Goal: Task Accomplishment & Management: Manage account settings

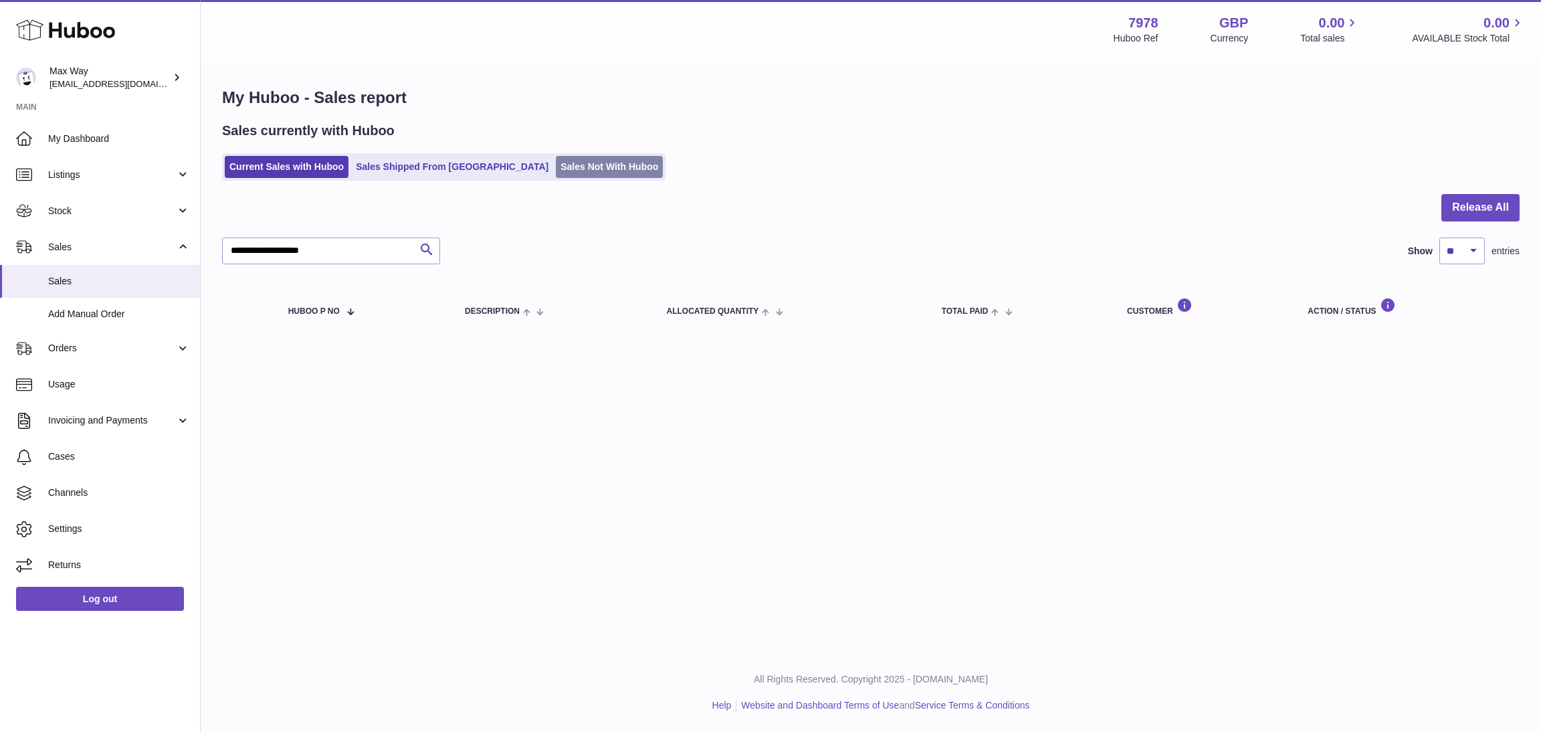
drag, startPoint x: 0, startPoint y: 0, endPoint x: 563, endPoint y: 158, distance: 584.8
click at [563, 158] on link "Sales Not With Huboo" at bounding box center [609, 167] width 107 height 22
click at [556, 166] on link "Sales Not With Huboo" at bounding box center [609, 167] width 107 height 22
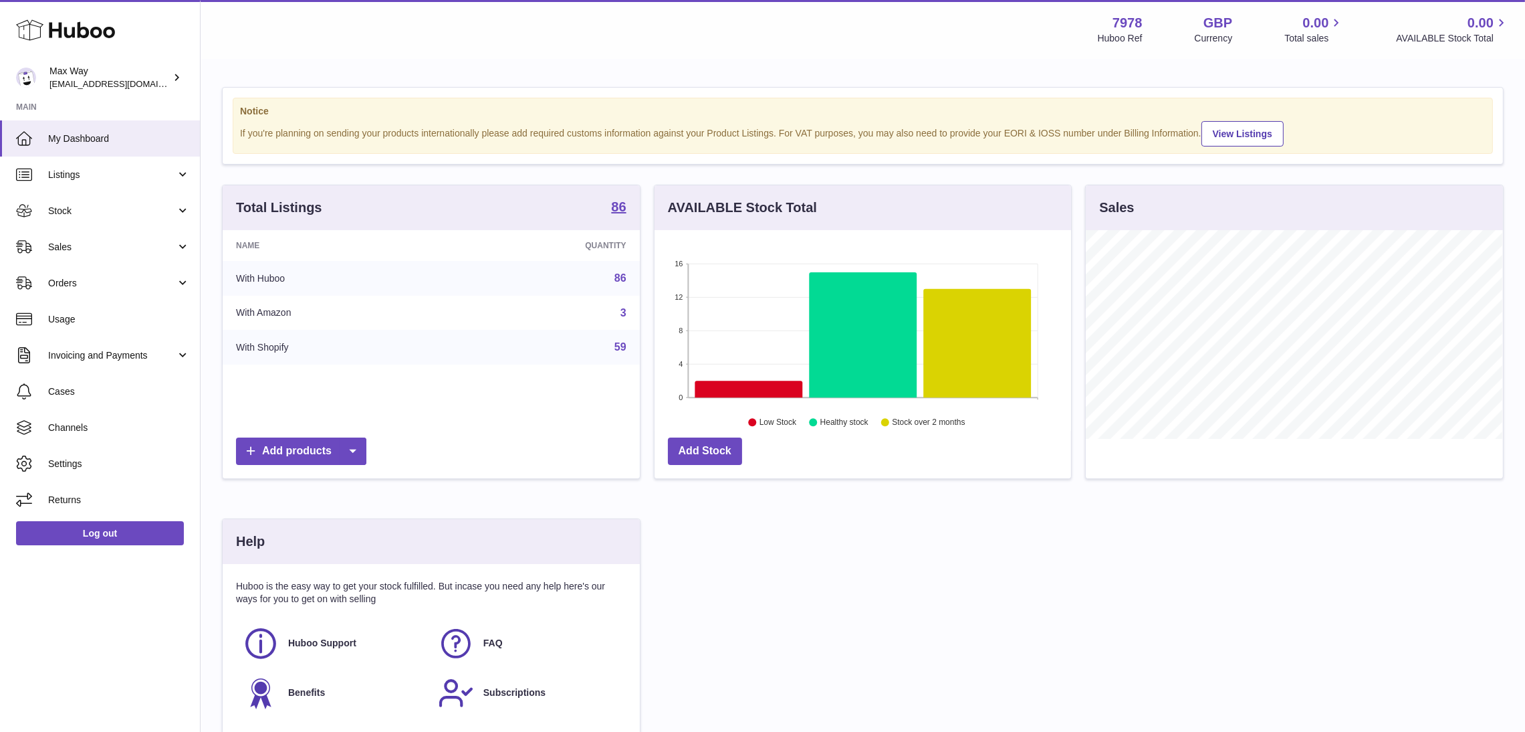
scroll to position [209, 417]
click at [60, 253] on link "Sales" at bounding box center [100, 247] width 200 height 36
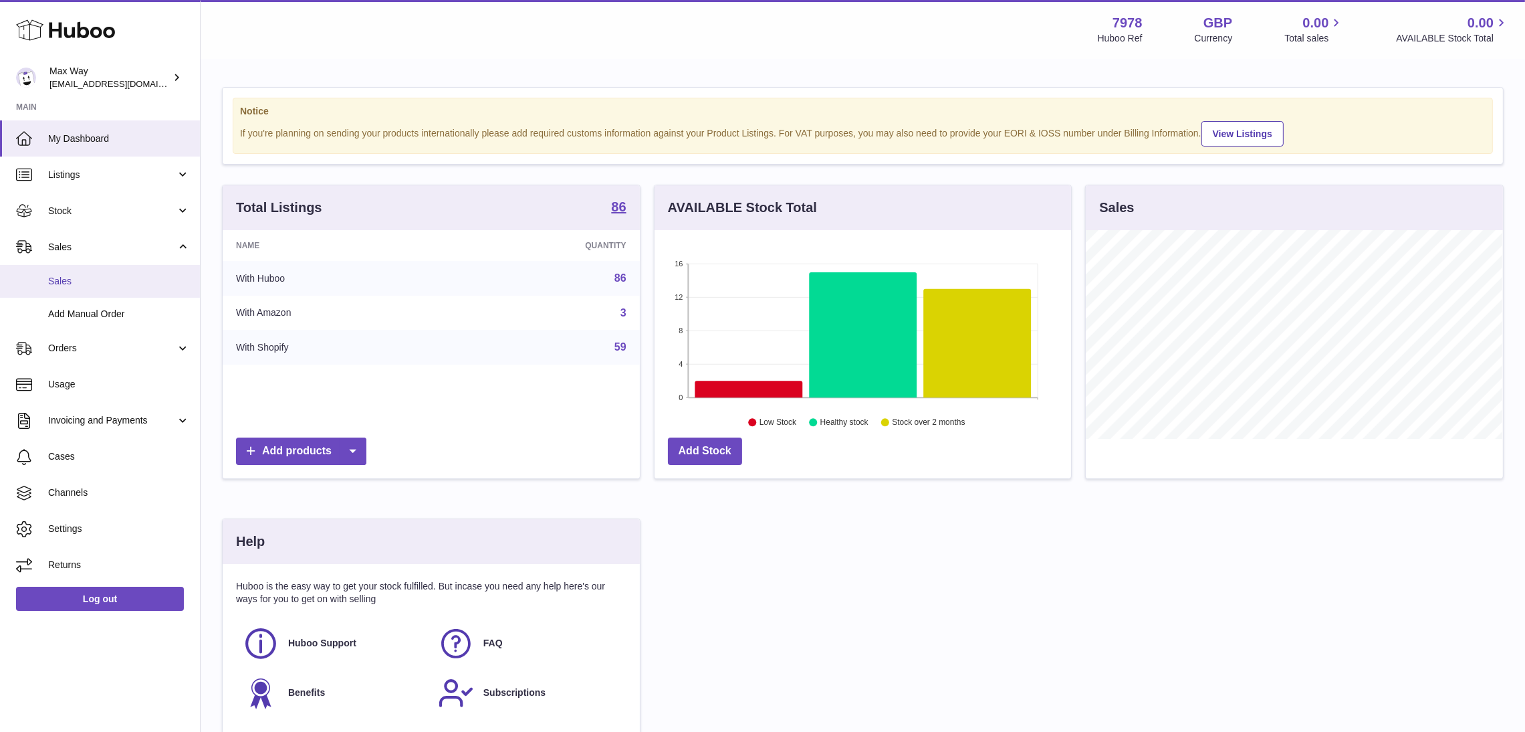
click at [63, 283] on span "Sales" at bounding box center [119, 281] width 142 height 13
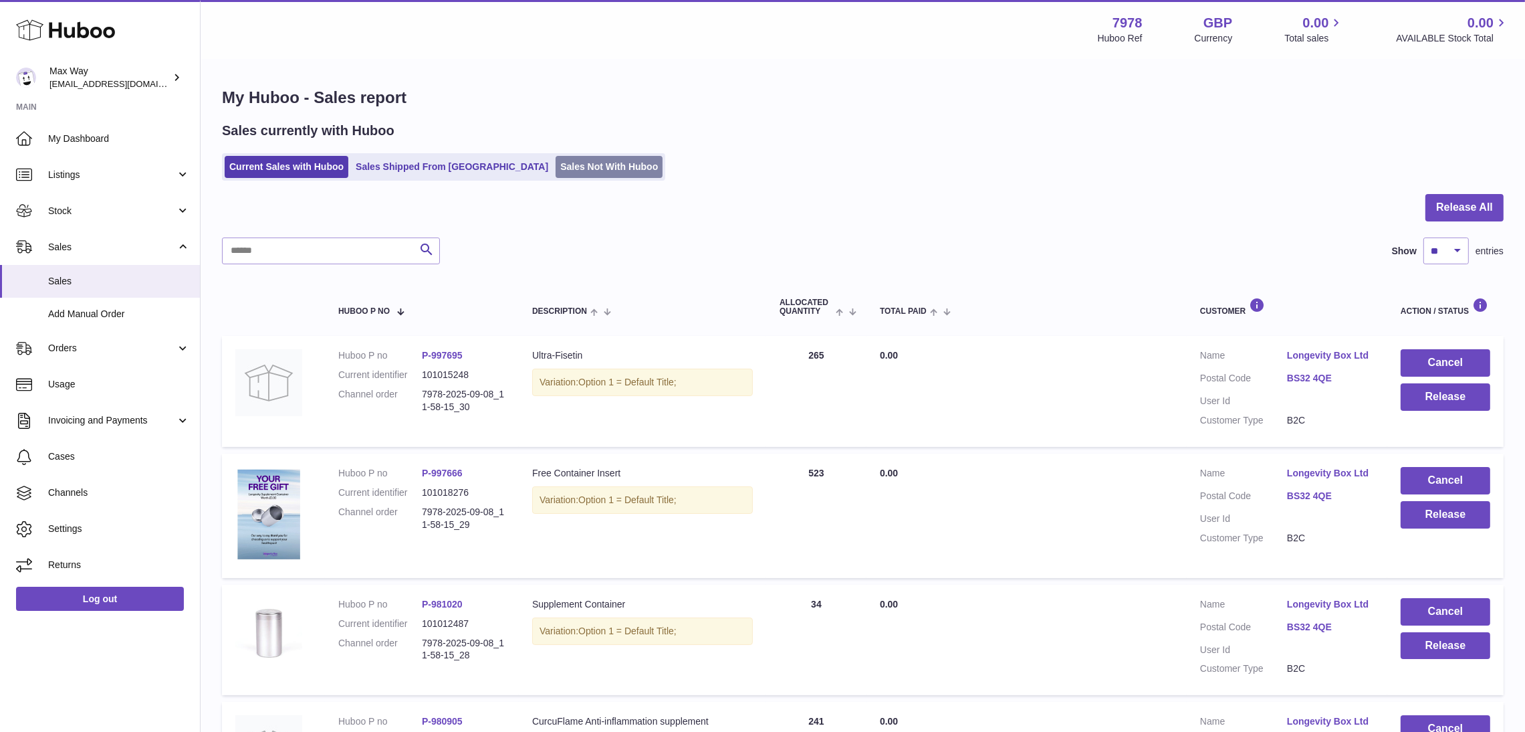
click at [556, 173] on link "Sales Not With Huboo" at bounding box center [609, 167] width 107 height 22
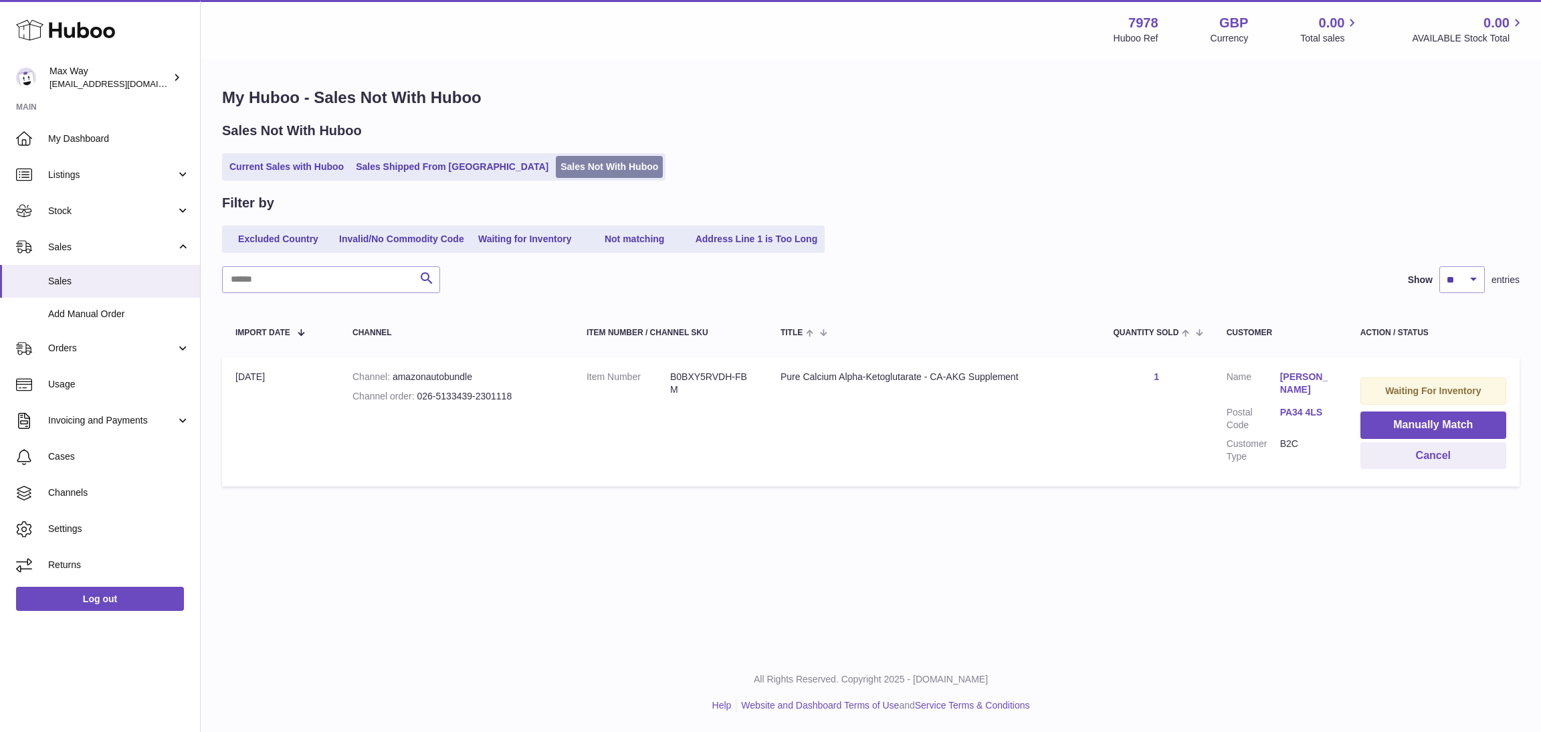
click at [556, 164] on link "Sales Not With Huboo" at bounding box center [609, 167] width 107 height 22
drag, startPoint x: 418, startPoint y: 399, endPoint x: 548, endPoint y: 403, distance: 130.5
click at [548, 403] on td "Channel amazonautobundle Channel order 026-5133439-2301118" at bounding box center [456, 421] width 234 height 129
copy div "026-5133439-2301118"
click at [1439, 459] on button "Cancel" at bounding box center [1433, 455] width 146 height 27
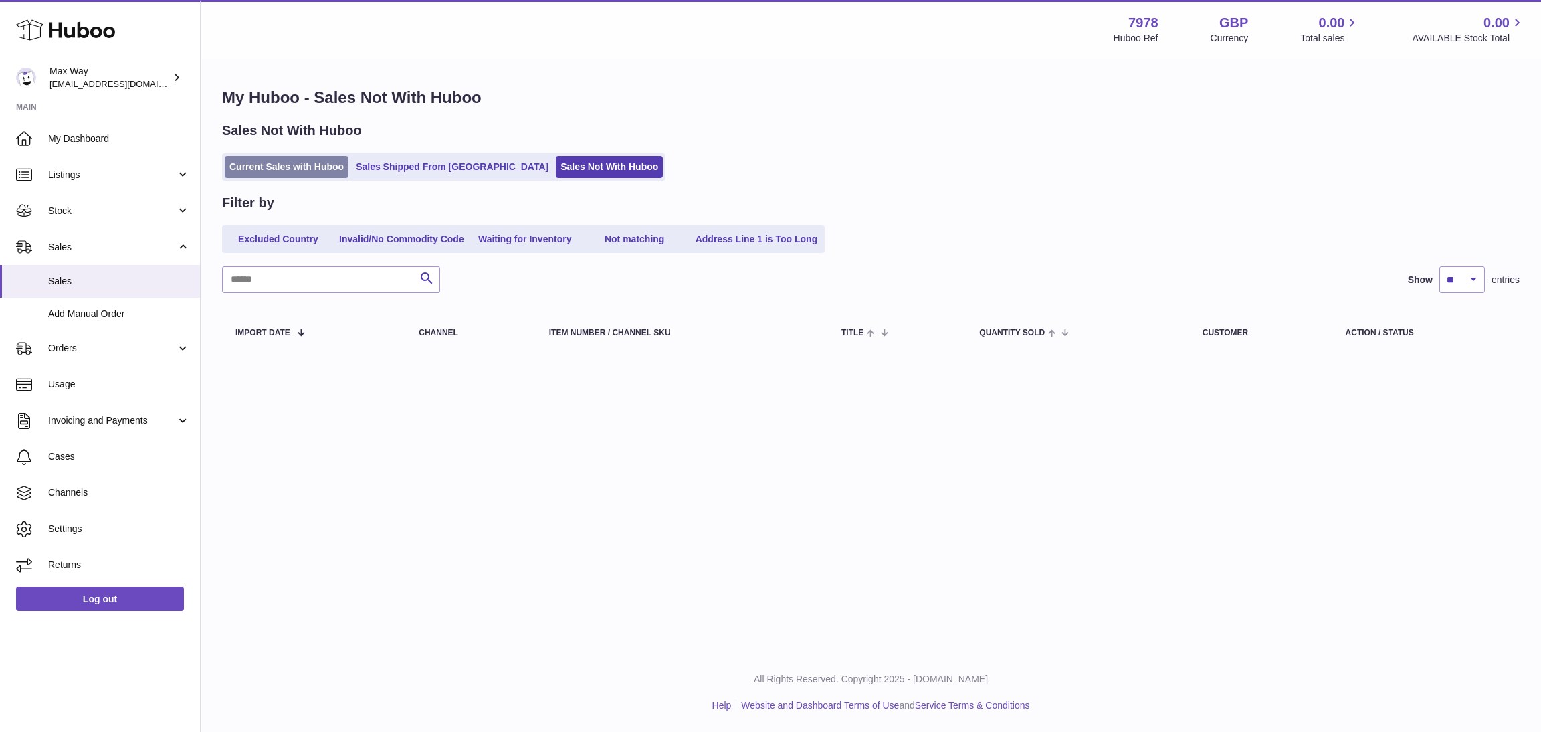
click at [294, 166] on link "Current Sales with Huboo" at bounding box center [287, 167] width 124 height 22
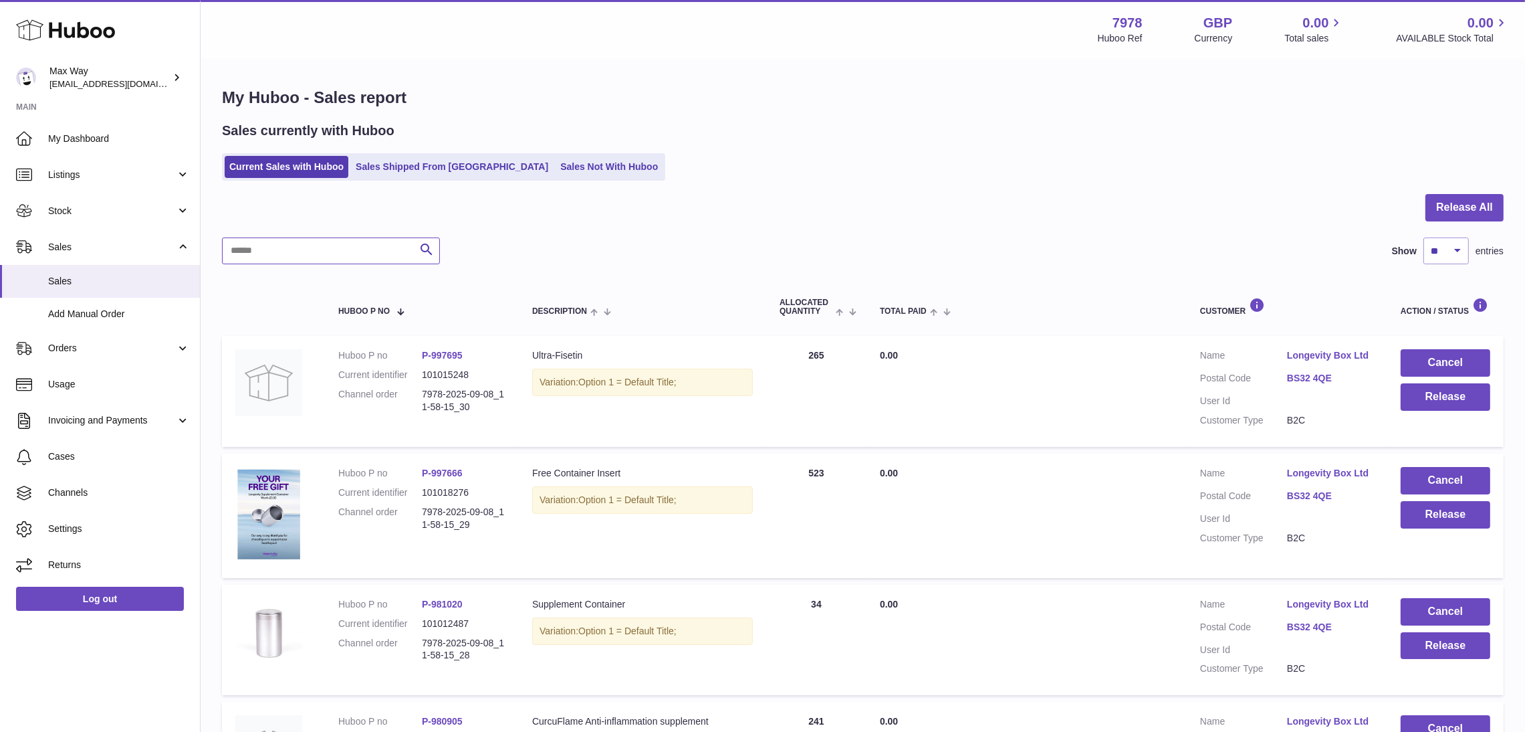
click at [306, 250] on input "text" at bounding box center [331, 250] width 218 height 27
paste input "**********"
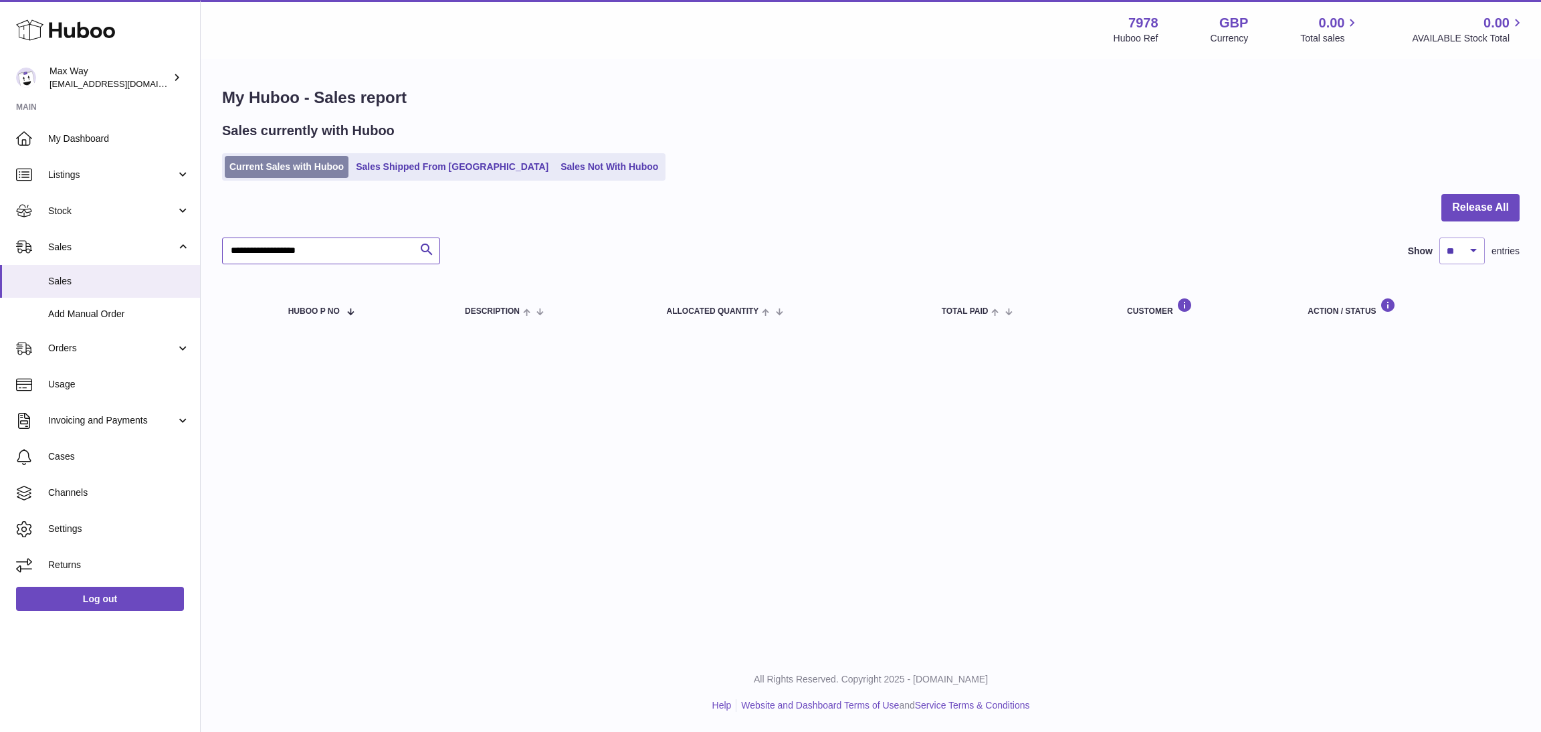
type input "**********"
click at [271, 173] on link "Current Sales with Huboo" at bounding box center [287, 167] width 124 height 22
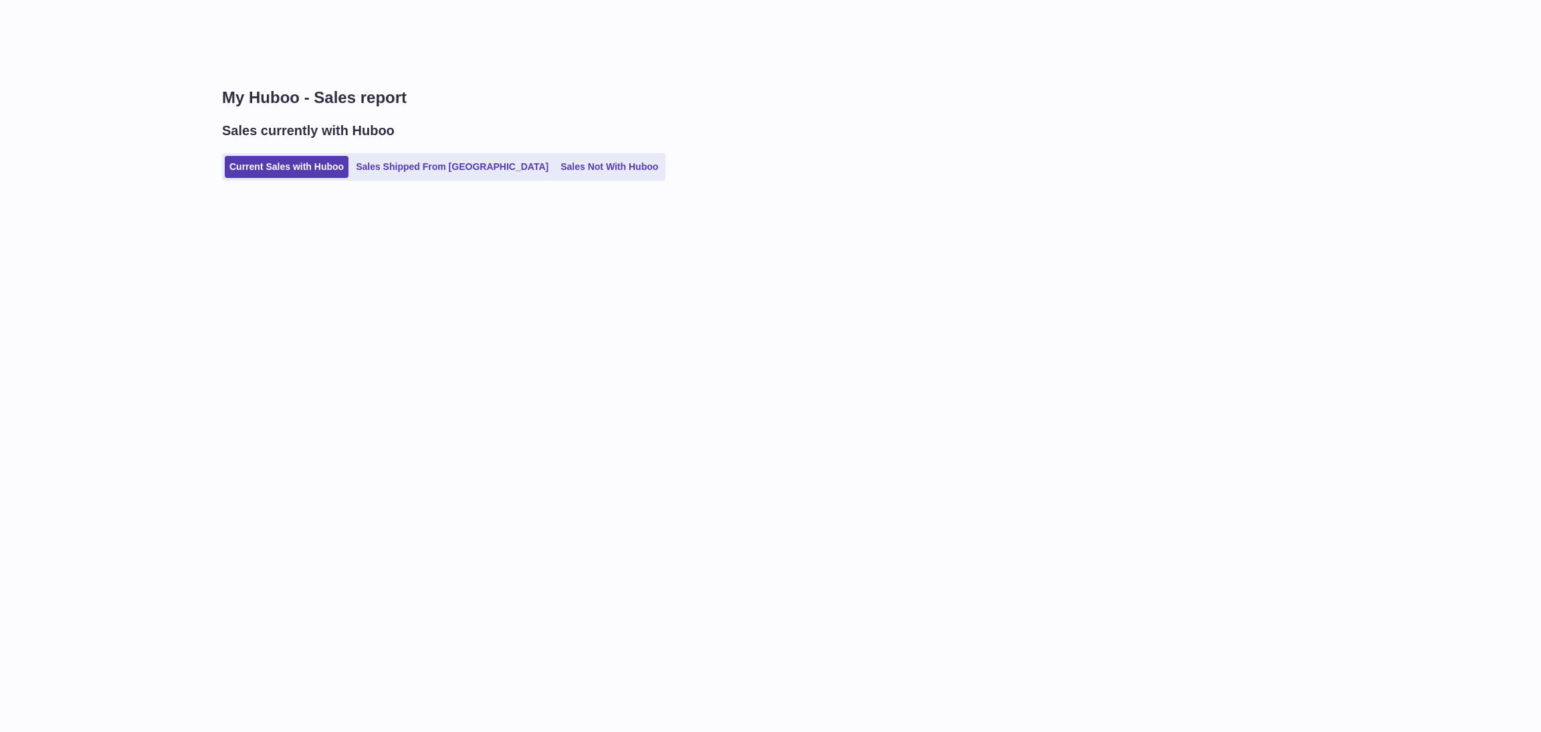
click at [271, 173] on link "Current Sales with Huboo" at bounding box center [287, 167] width 124 height 22
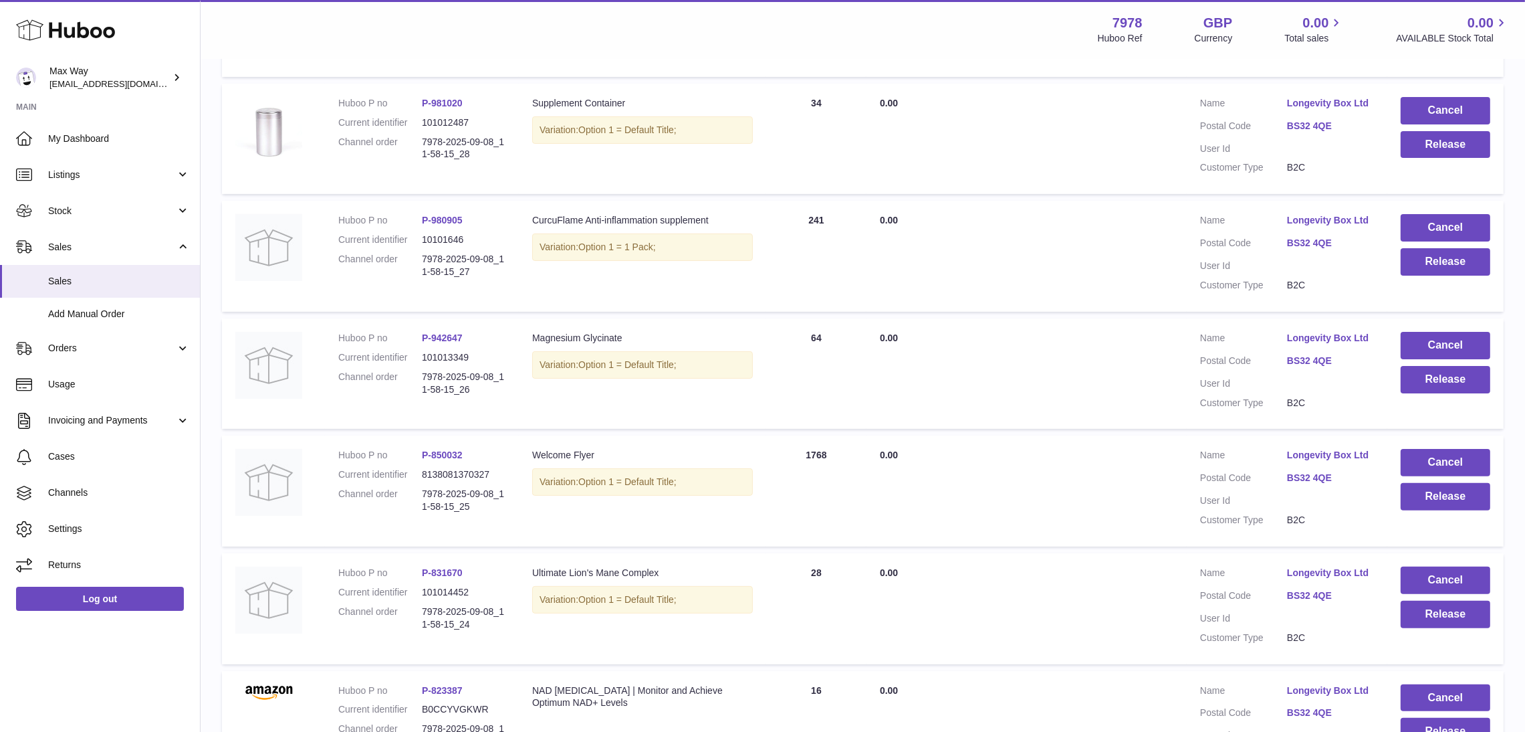
scroll to position [928, 0]
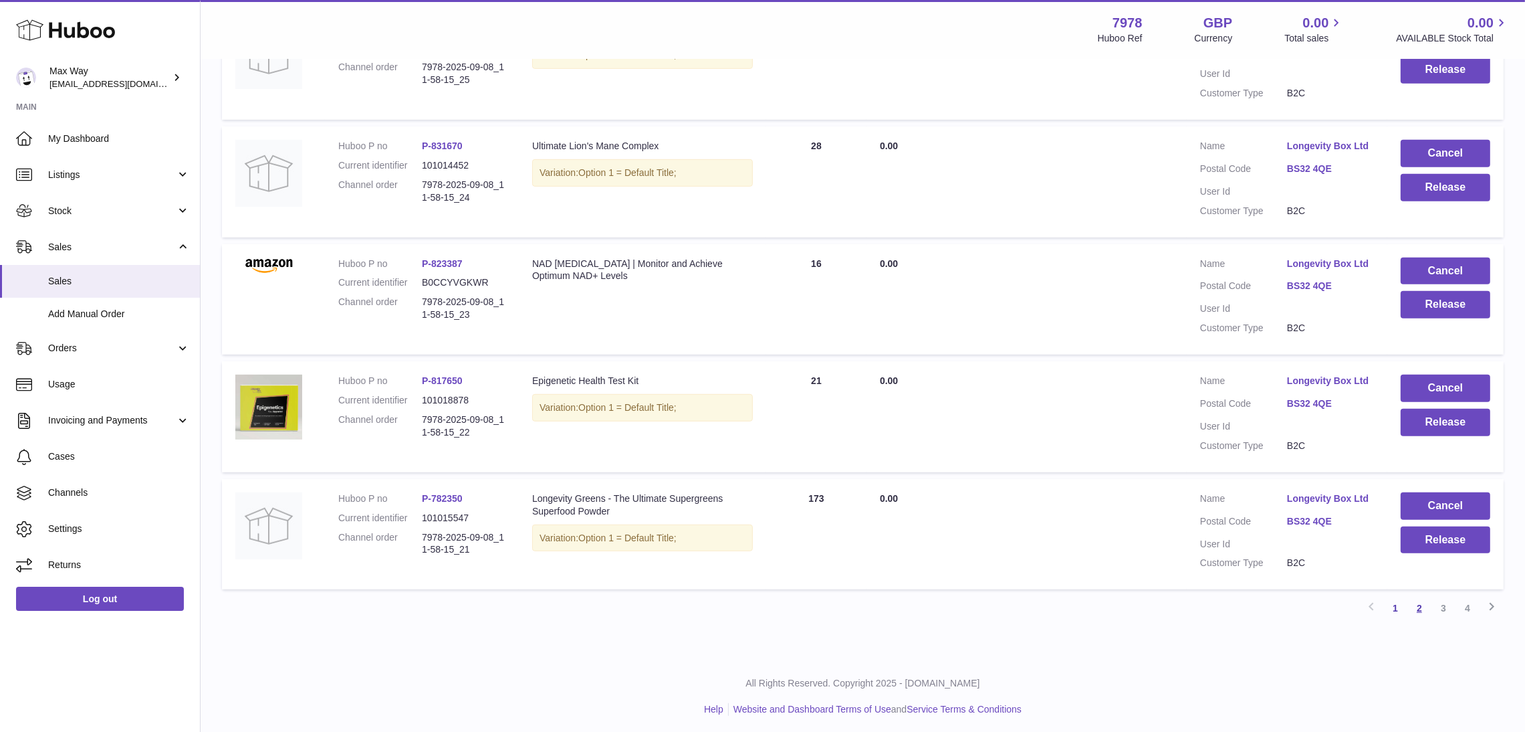
click at [1418, 599] on link "2" at bounding box center [1420, 608] width 24 height 24
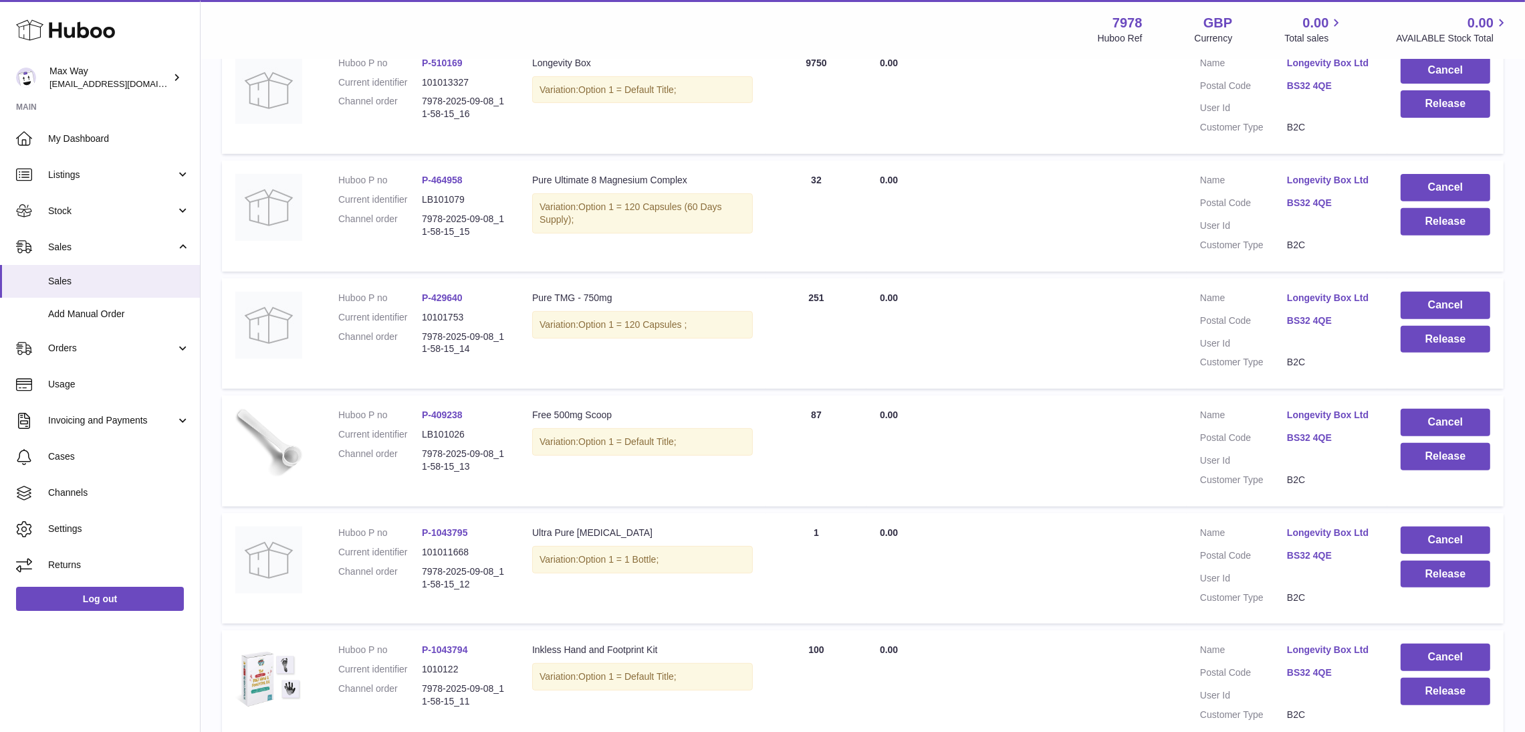
scroll to position [913, 0]
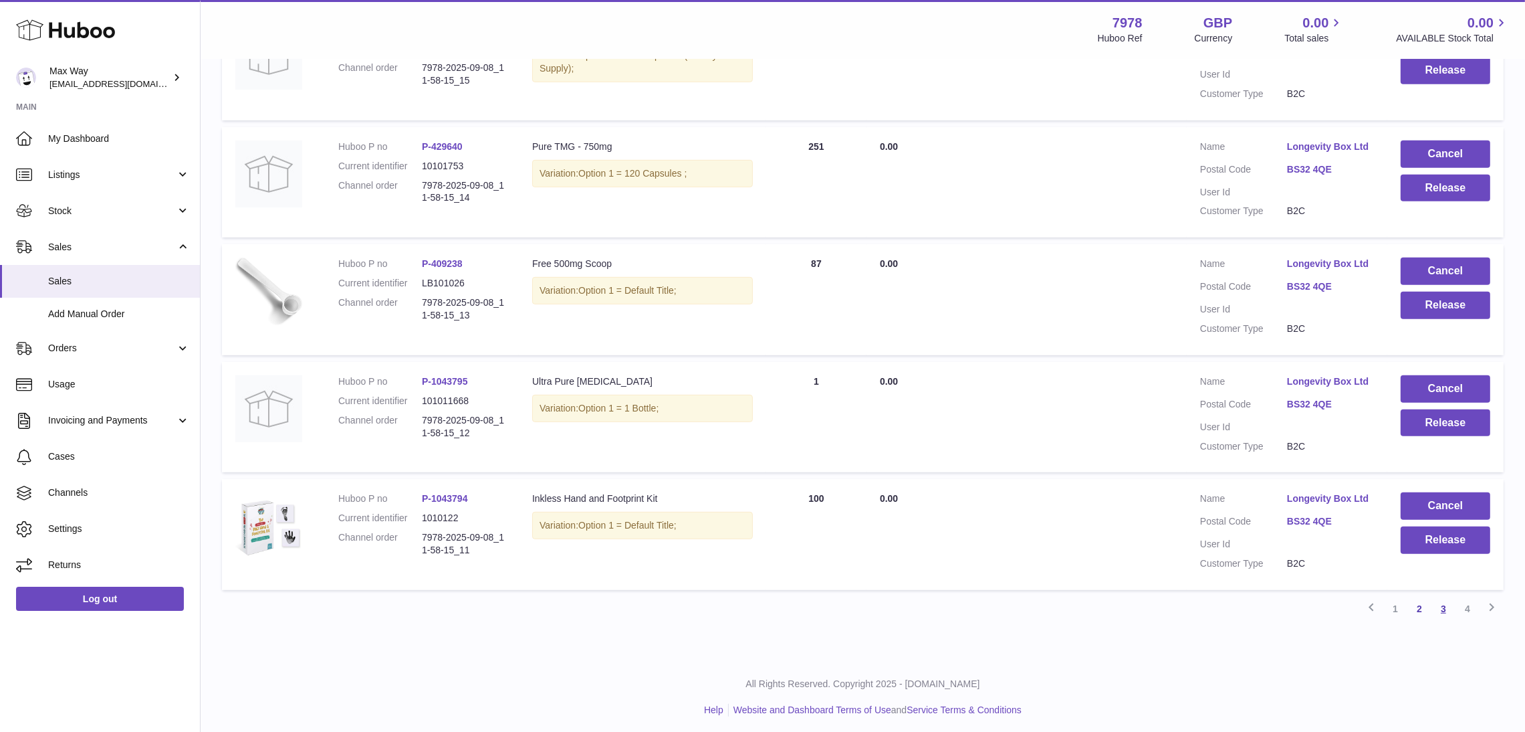
click at [1444, 604] on link "3" at bounding box center [1444, 609] width 24 height 24
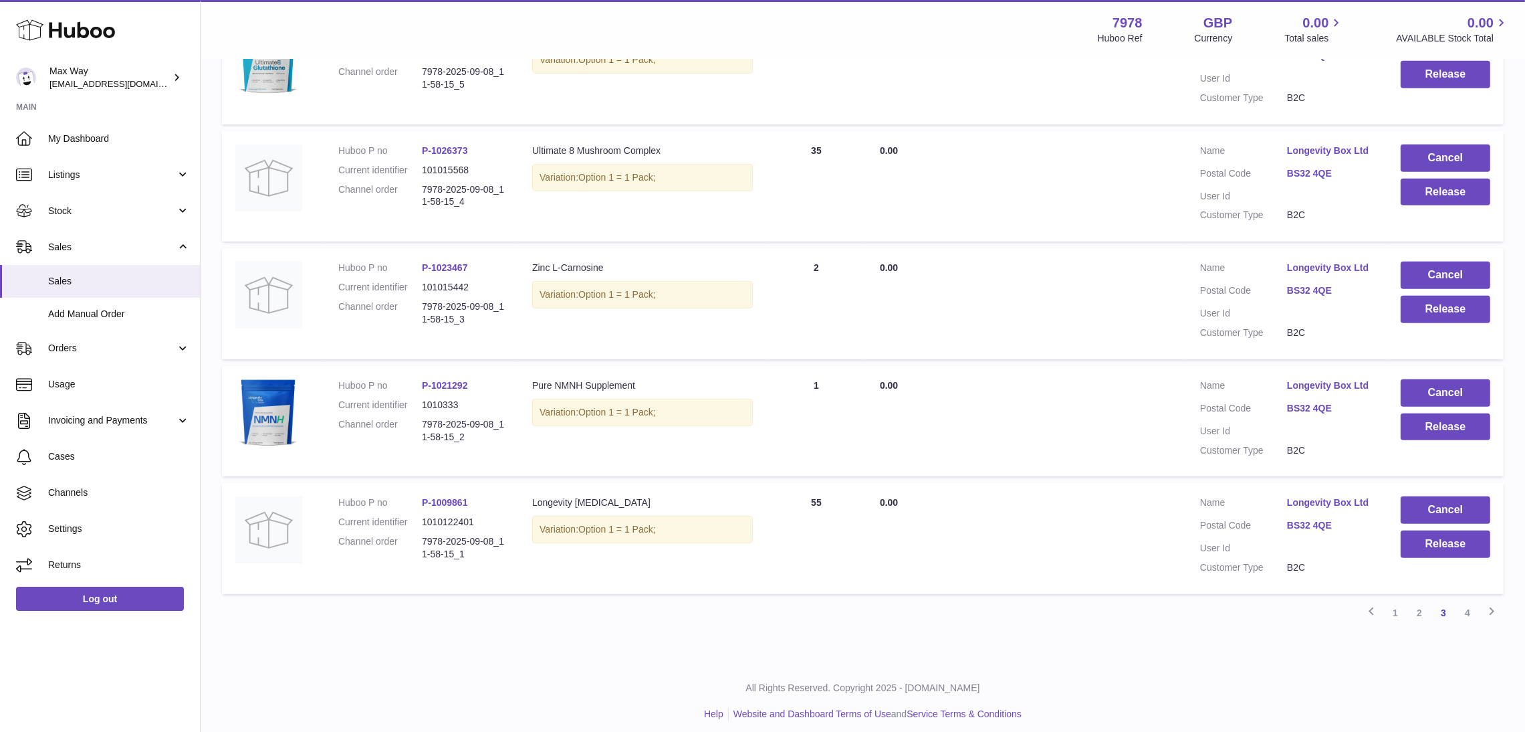
scroll to position [913, 0]
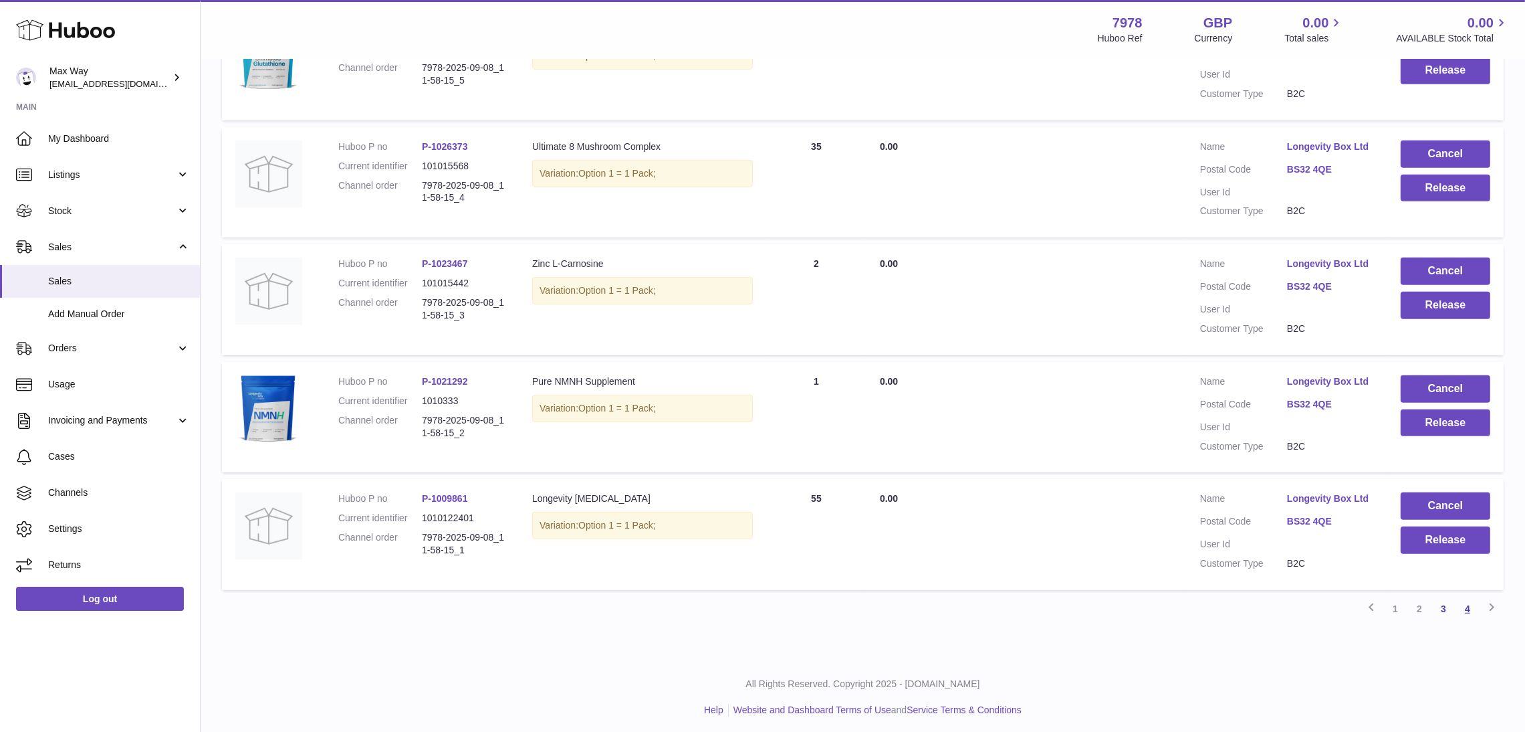
click at [1464, 605] on link "4" at bounding box center [1468, 609] width 24 height 24
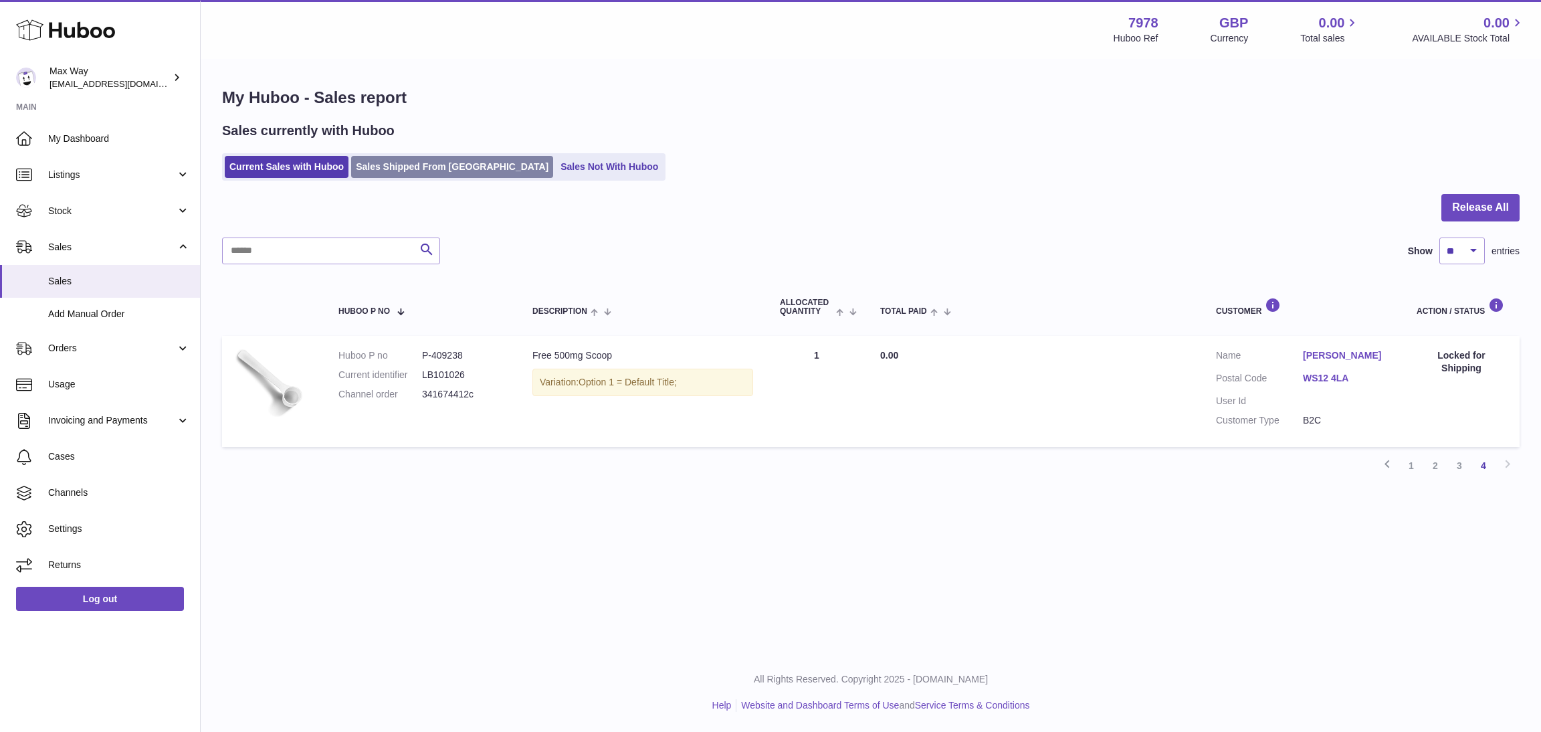
click at [402, 169] on link "Sales Shipped From [GEOGRAPHIC_DATA]" at bounding box center [452, 167] width 202 height 22
